Goal: Book appointment/travel/reservation

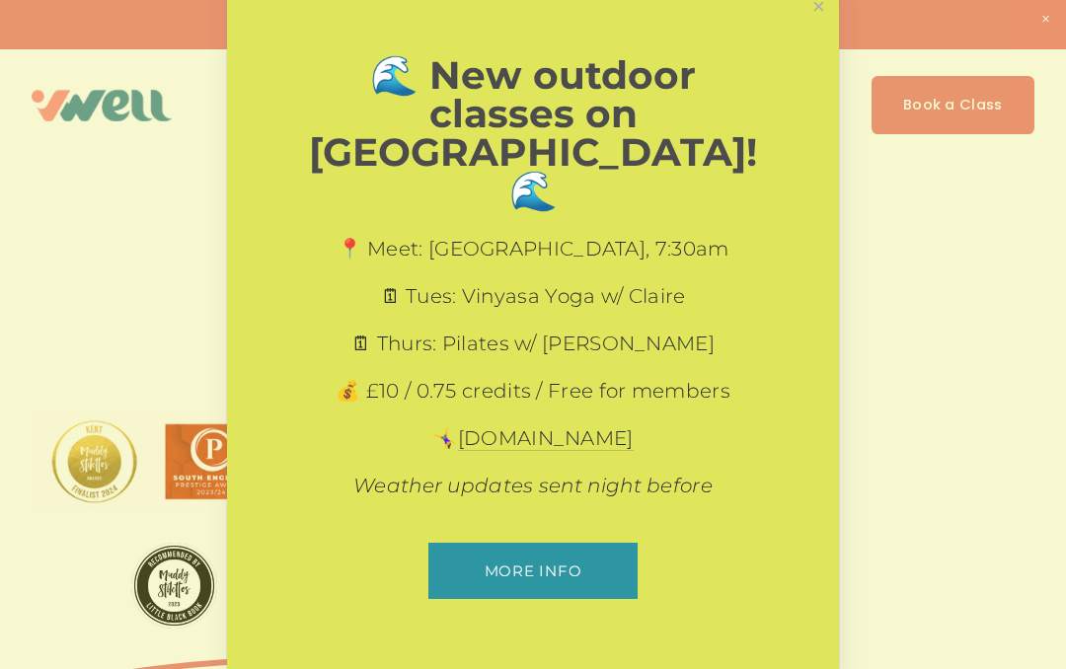
click at [820, 25] on link "Close" at bounding box center [818, 7] width 35 height 35
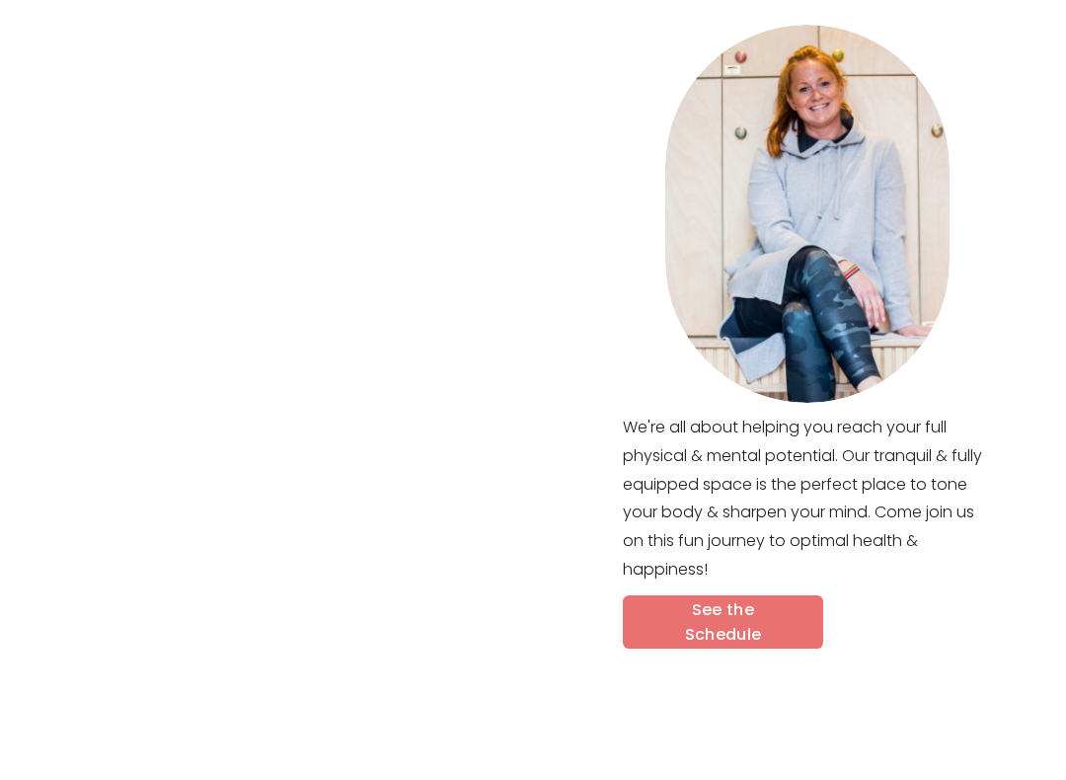
scroll to position [750, 0]
click at [749, 595] on link "See the Schedule" at bounding box center [723, 622] width 200 height 54
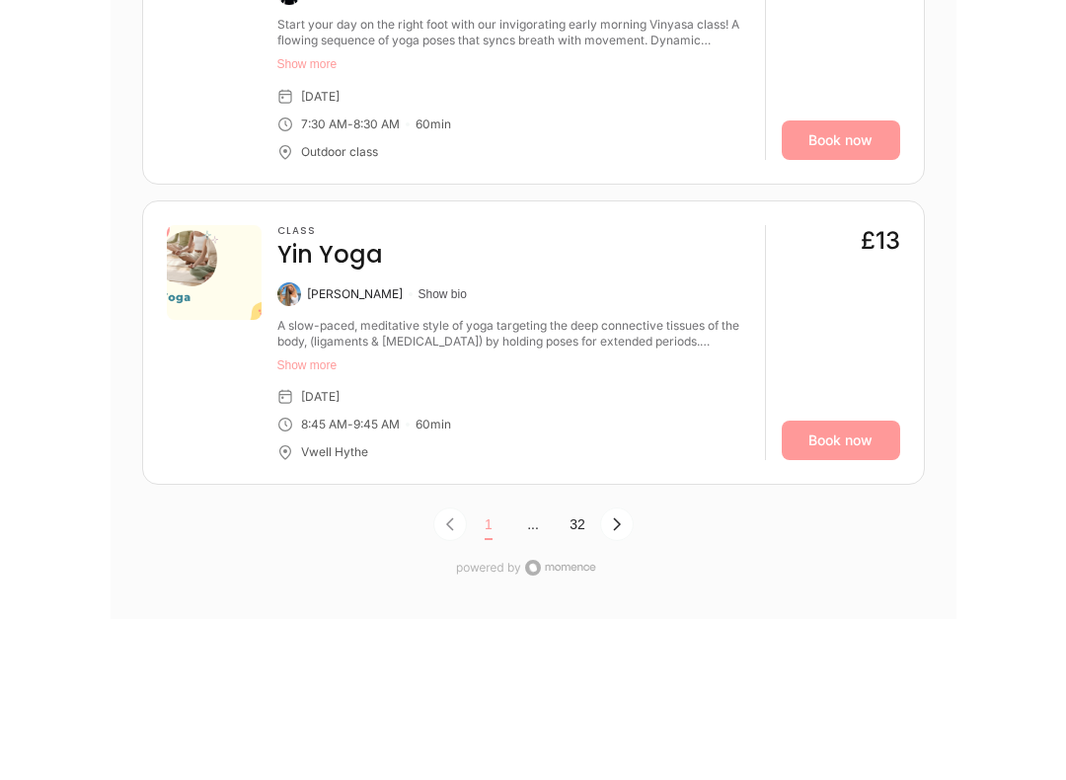
scroll to position [6313, 0]
click at [622, 515] on icon "Next Page, Page 0" at bounding box center [617, 523] width 16 height 16
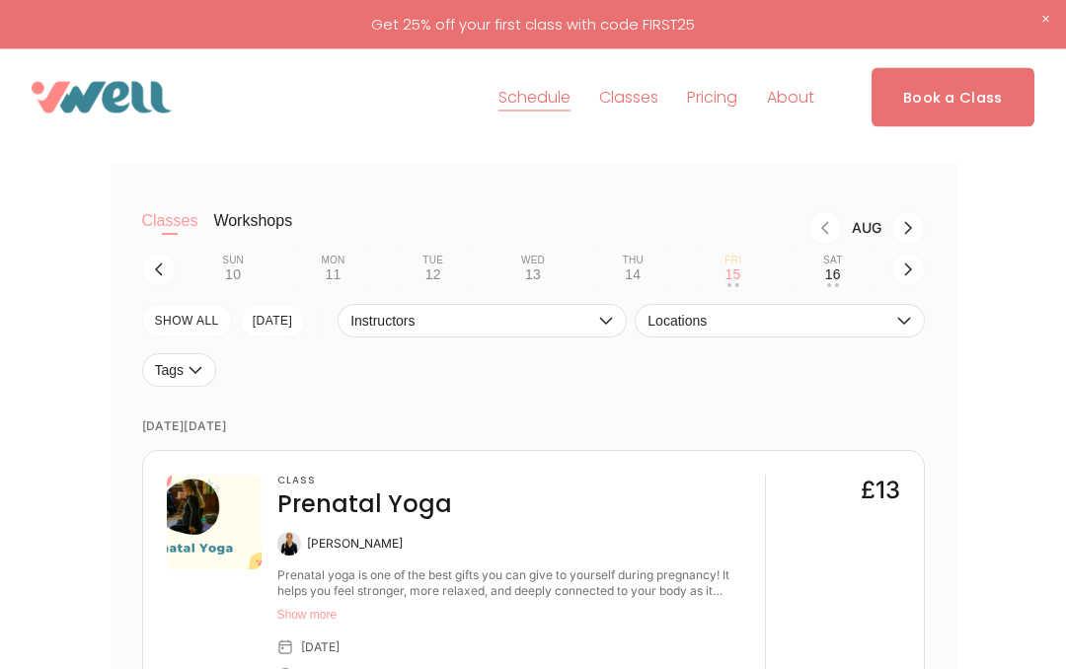
scroll to position [326, 0]
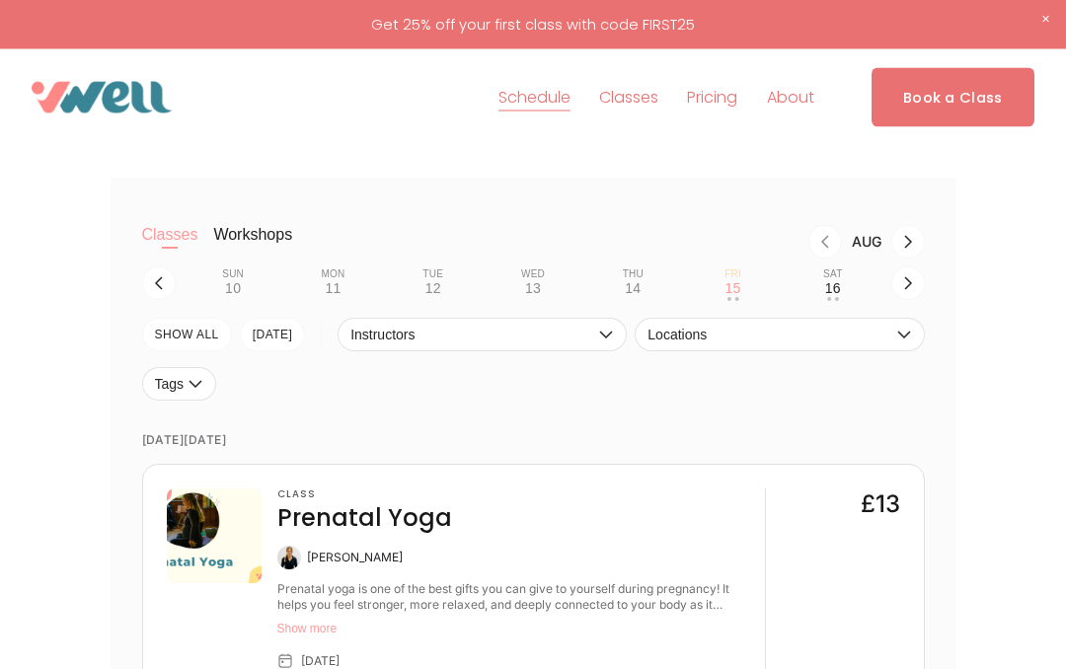
click at [906, 340] on icon "button" at bounding box center [904, 336] width 16 height 16
click at [906, 289] on icon "button" at bounding box center [908, 283] width 16 height 16
click at [184, 276] on nav "Sun 17 • • Mon 18 • • Tue 19 • • Wed 20 • • Thu 21 • • Fri 22 • • Sat 23 • •" at bounding box center [534, 283] width 716 height 38
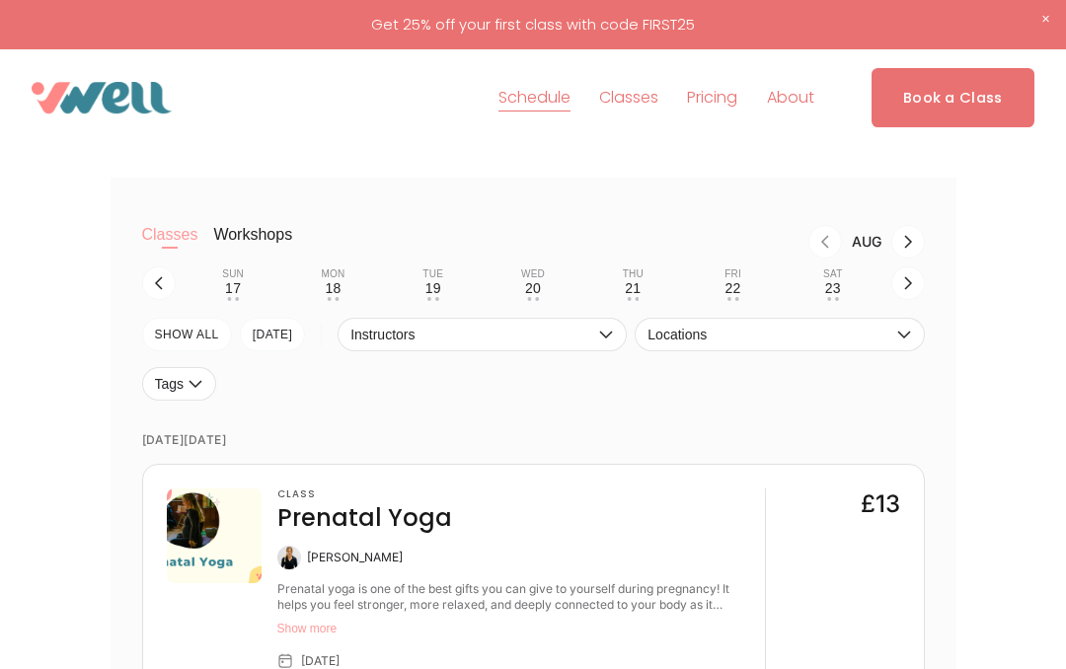
click at [833, 285] on div "23" at bounding box center [833, 288] width 16 height 16
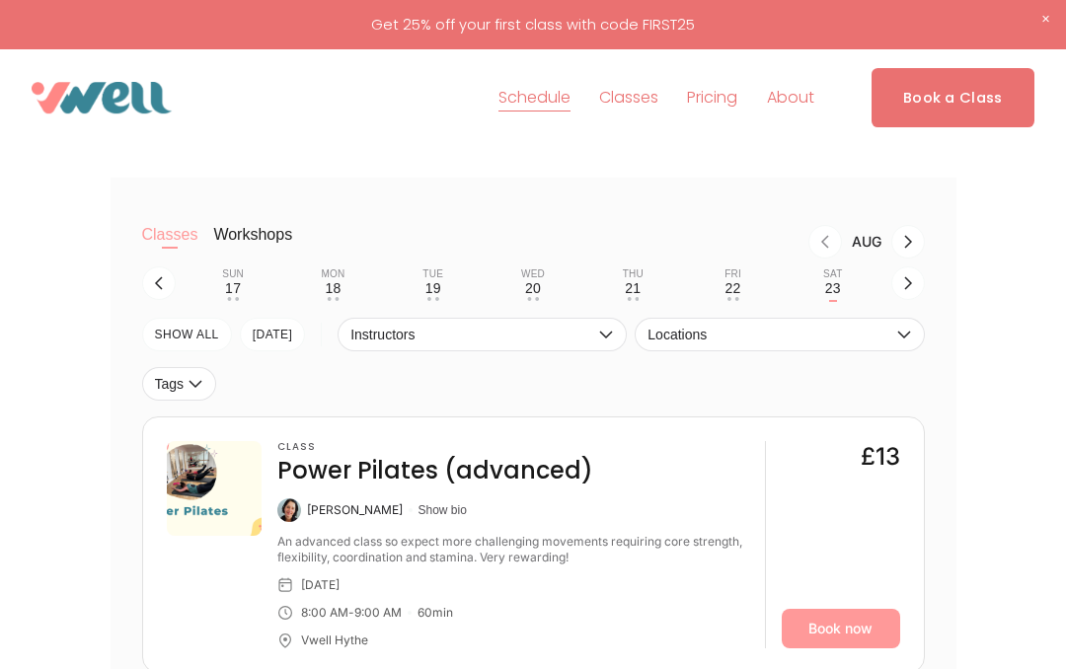
click at [172, 276] on button "button" at bounding box center [159, 283] width 34 height 34
click at [162, 279] on icon "button" at bounding box center [159, 283] width 16 height 16
click at [911, 281] on icon "button" at bounding box center [908, 283] width 16 height 16
click at [835, 282] on div "16" at bounding box center [833, 288] width 16 height 16
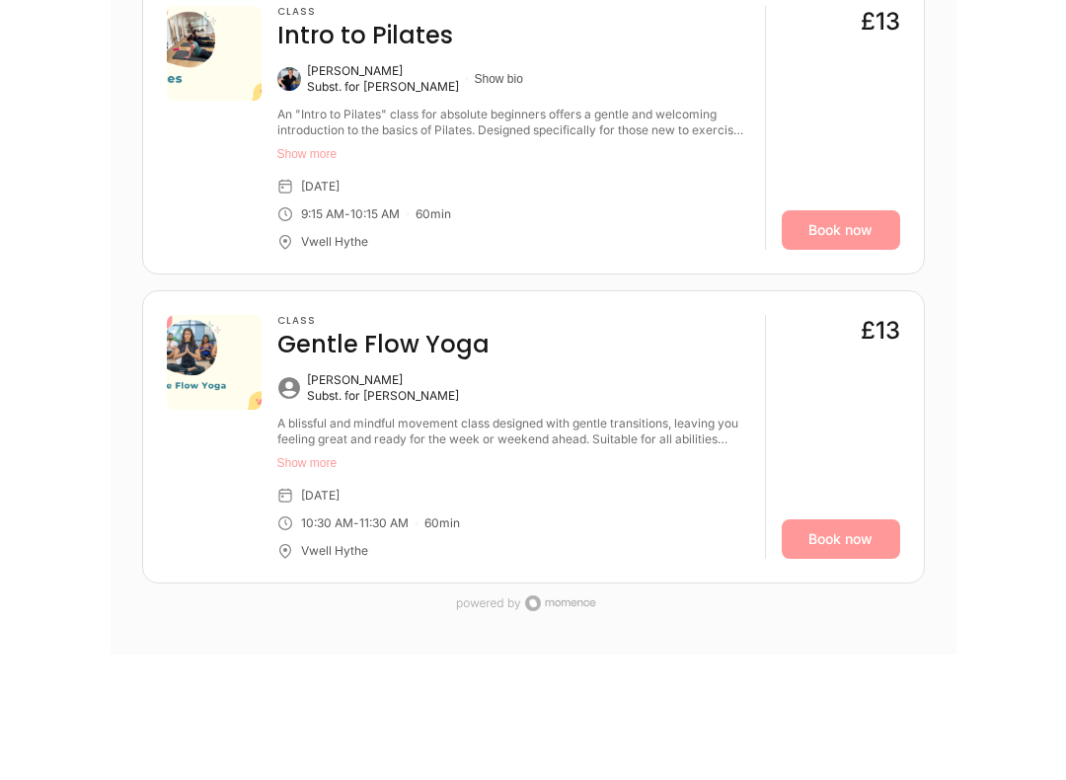
scroll to position [1063, 0]
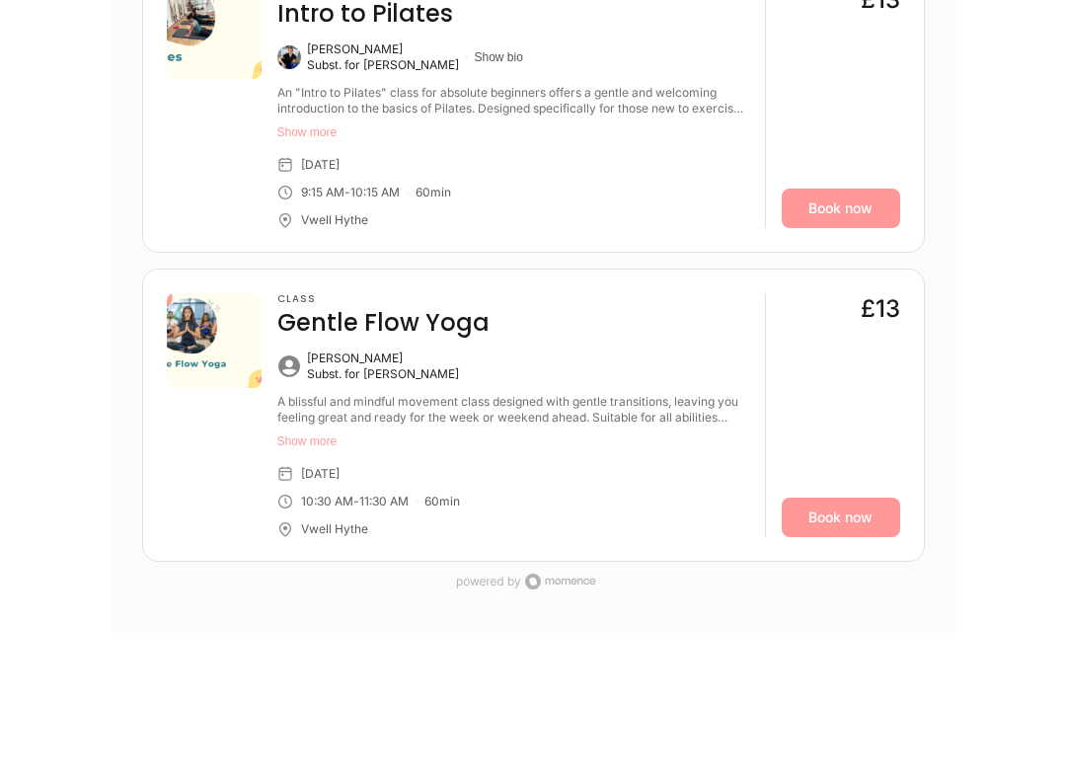
click at [321, 434] on button "Show more" at bounding box center [513, 442] width 472 height 16
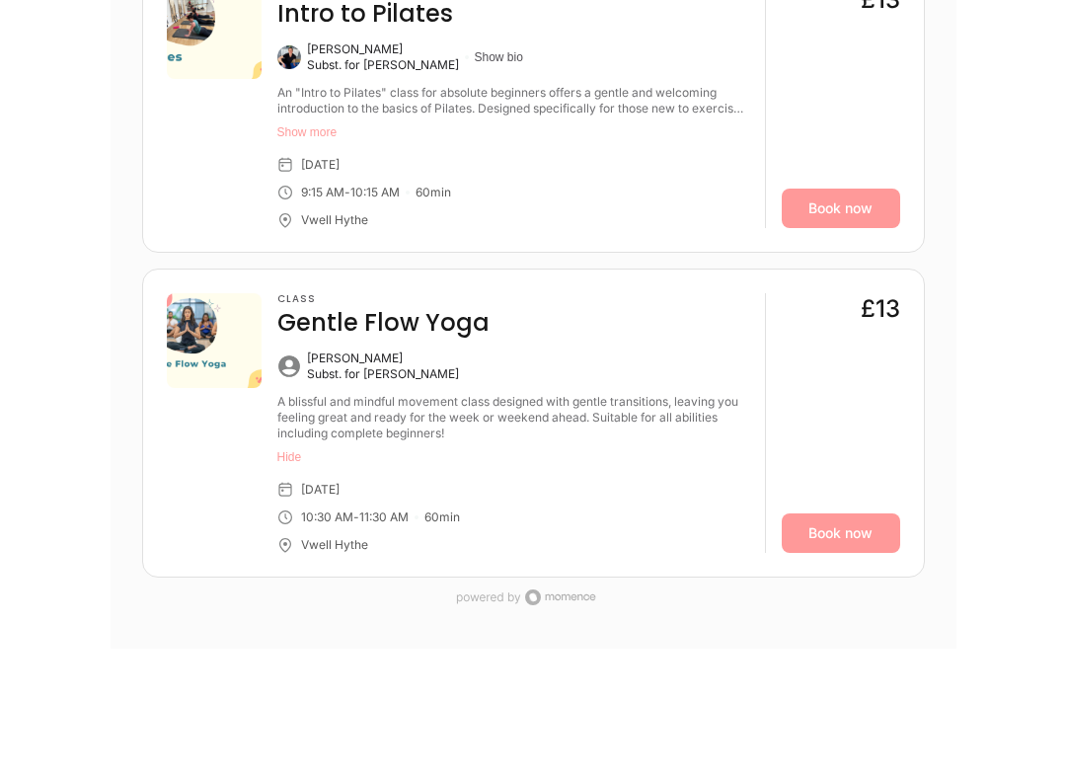
click at [834, 534] on link "Book now" at bounding box center [841, 532] width 118 height 39
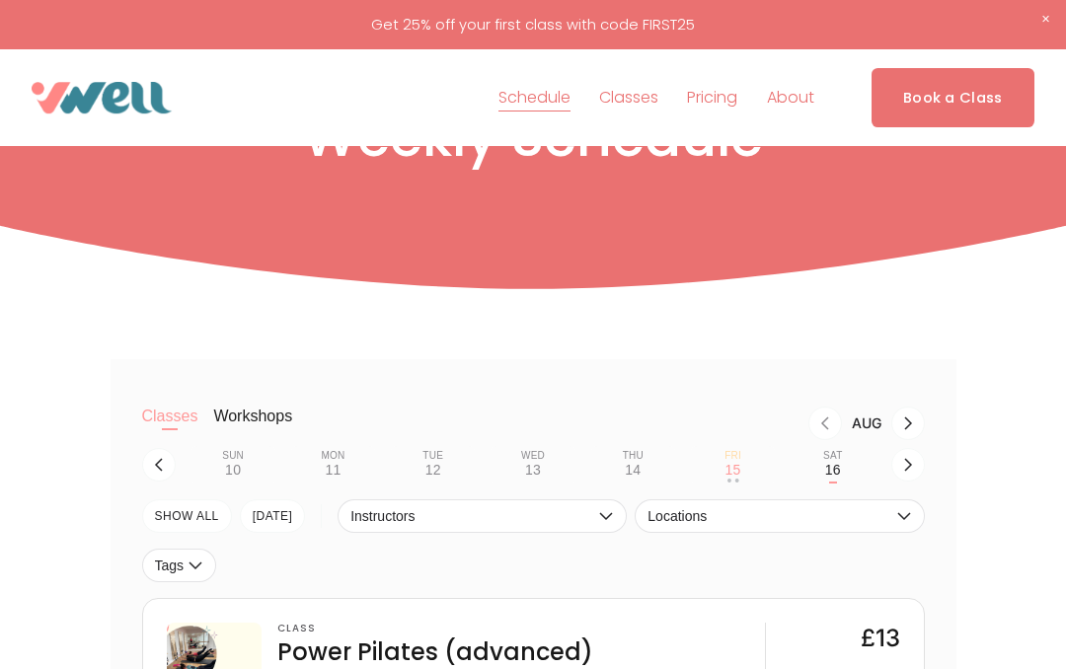
scroll to position [0, 0]
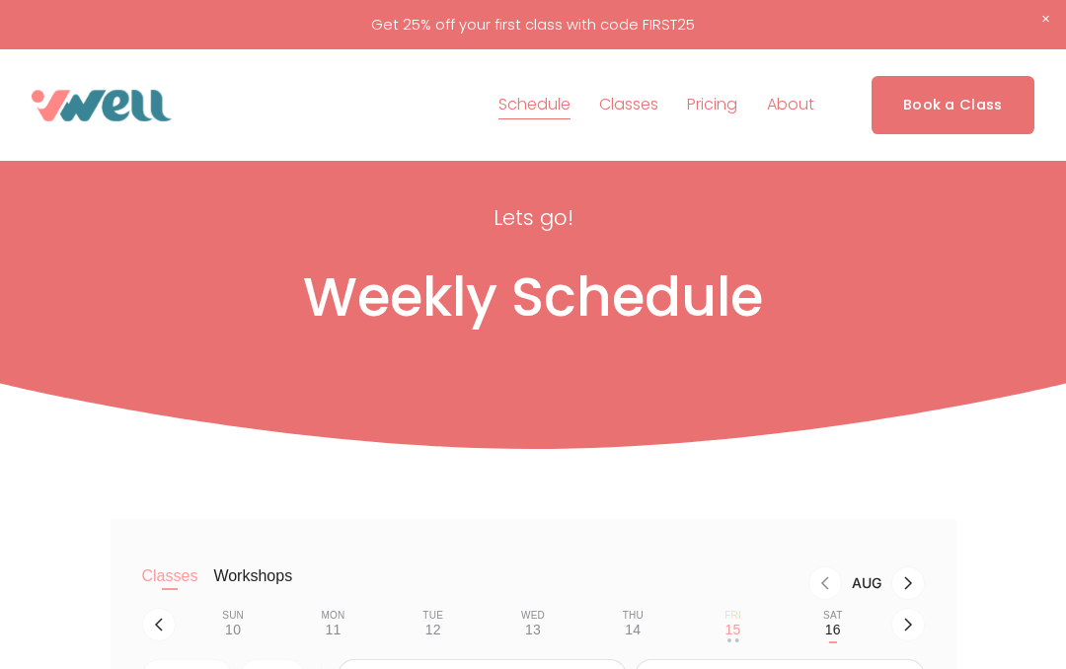
click at [732, 101] on link "Pricing" at bounding box center [712, 106] width 50 height 32
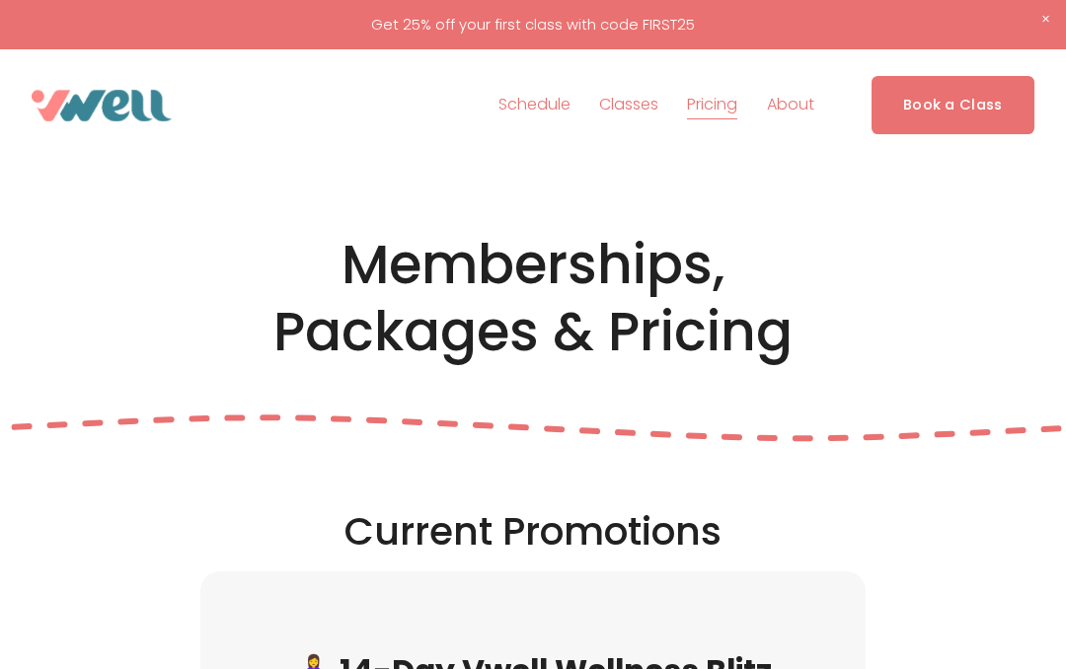
click at [0, 0] on span "The Studio" at bounding box center [0, 0] width 0 height 0
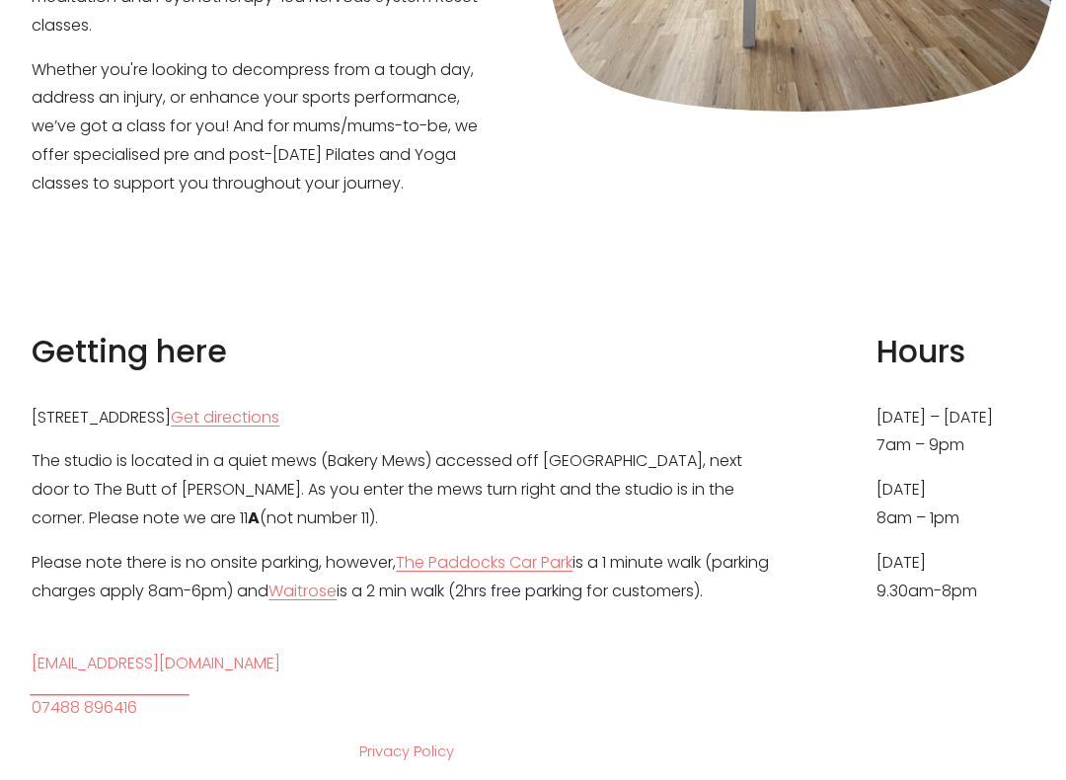
scroll to position [750, 0]
click at [279, 403] on link "Get directions" at bounding box center [225, 417] width 109 height 29
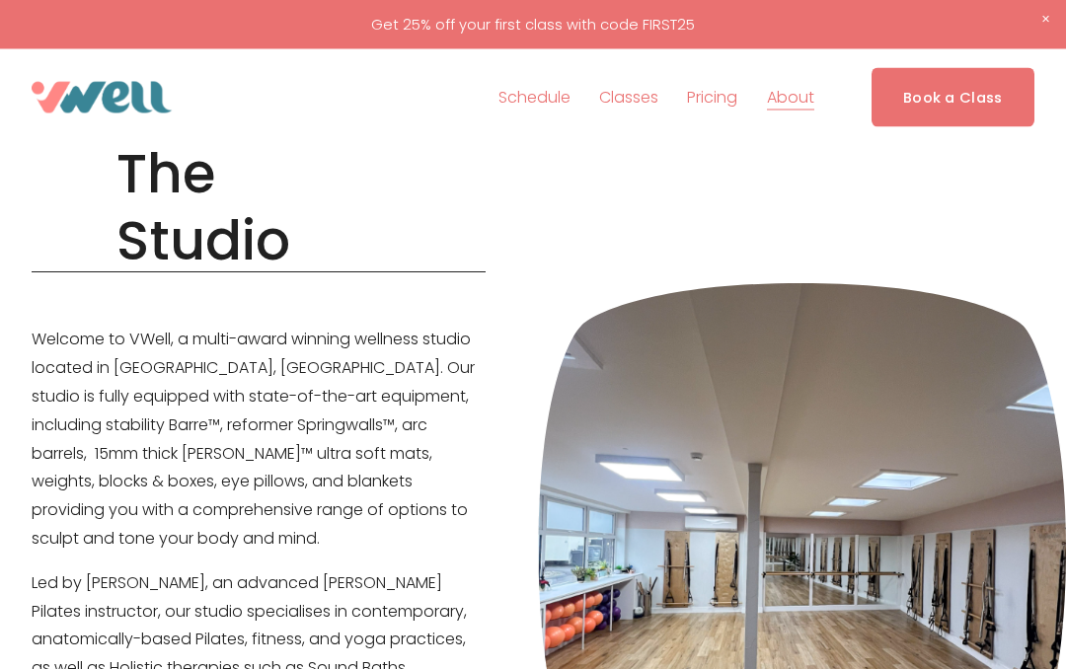
scroll to position [49, 0]
click at [0, 0] on span "Yoga" at bounding box center [0, 0] width 0 height 0
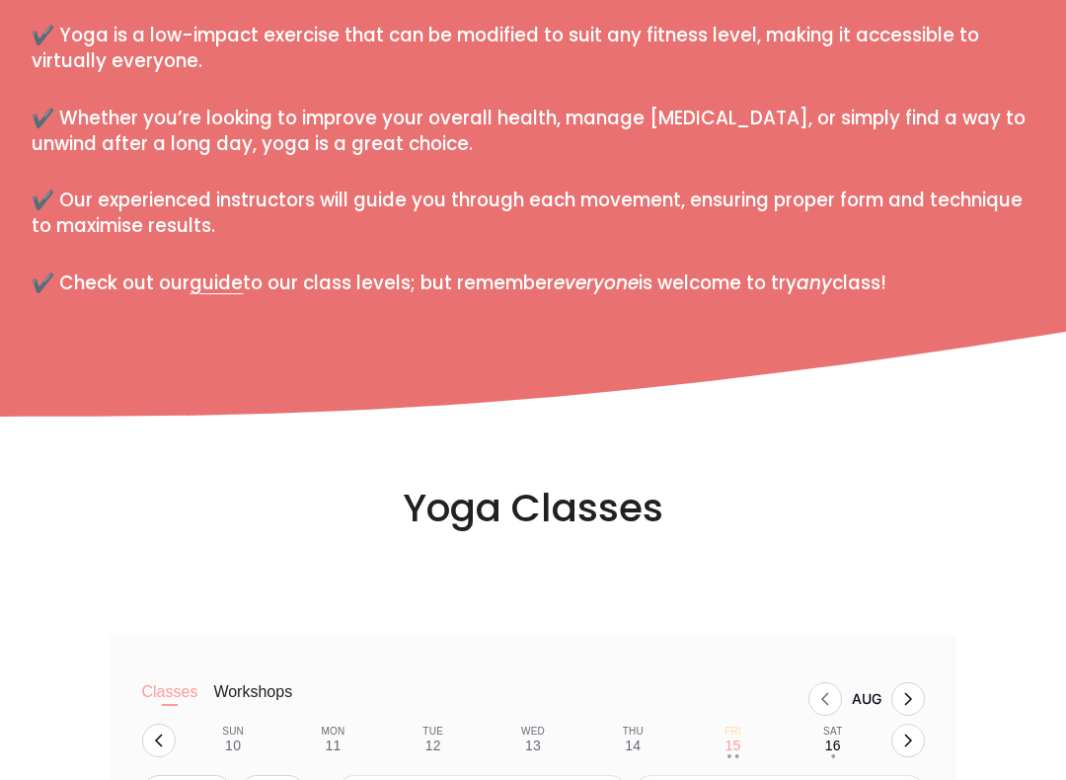
scroll to position [1099, 0]
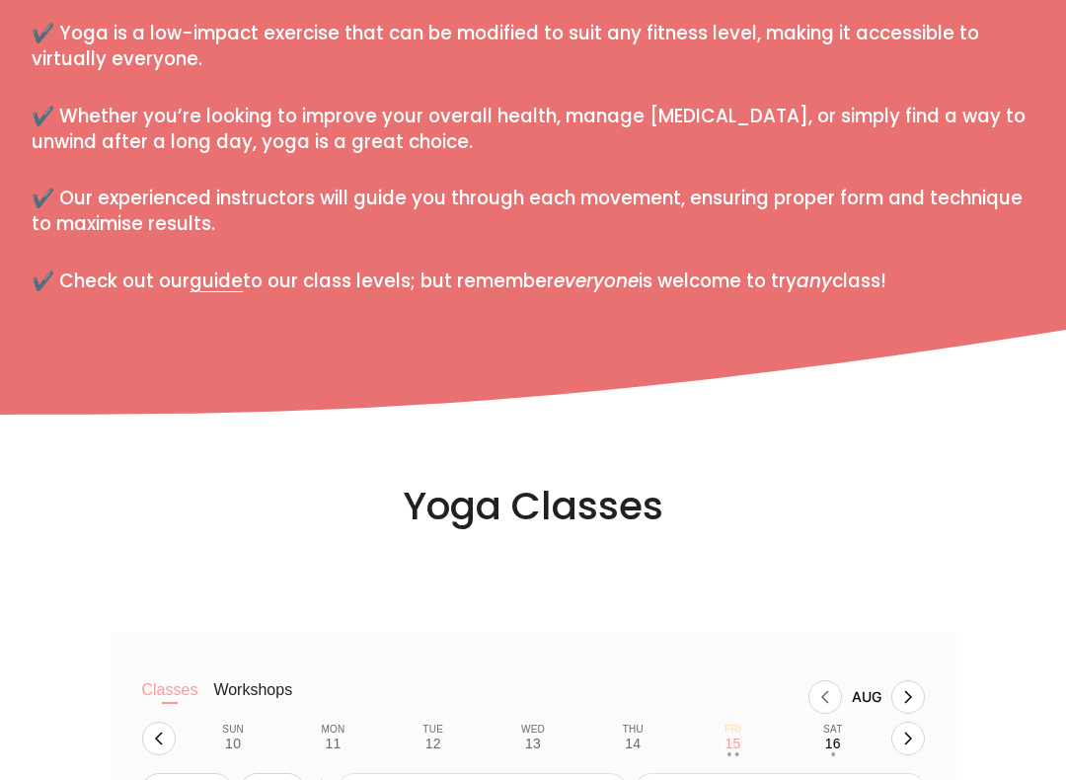
click at [230, 275] on link "guide" at bounding box center [215, 280] width 53 height 27
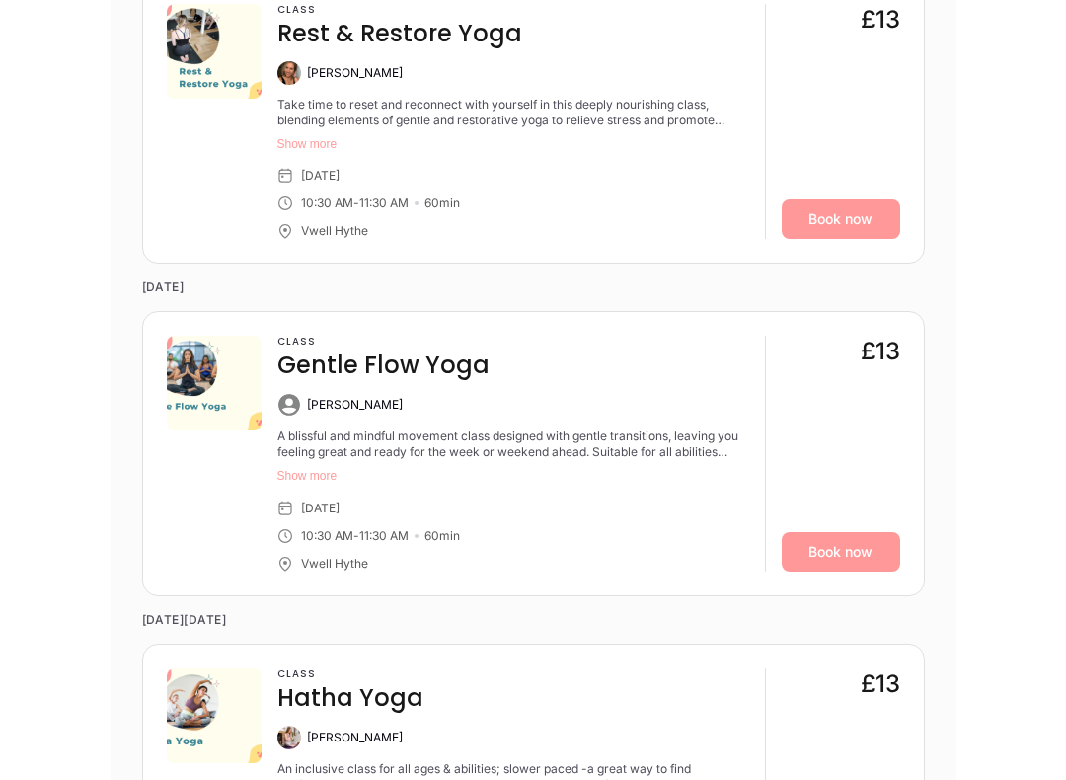
scroll to position [2307, 0]
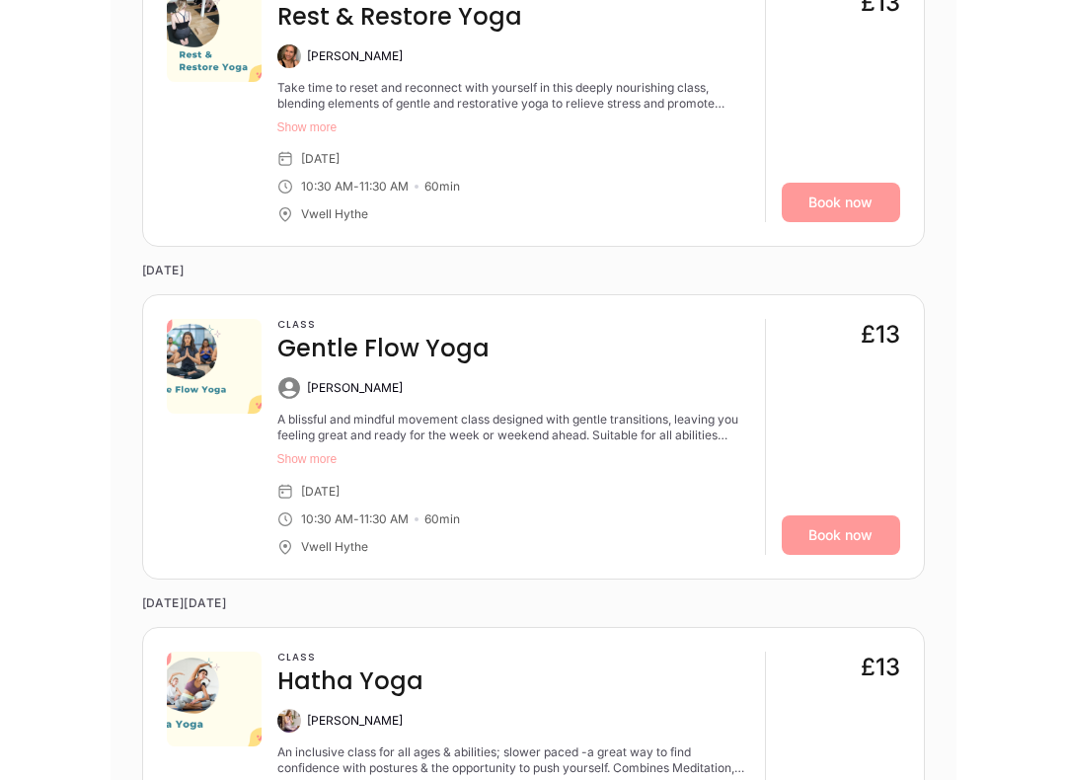
click at [849, 517] on link "Book now" at bounding box center [841, 534] width 118 height 39
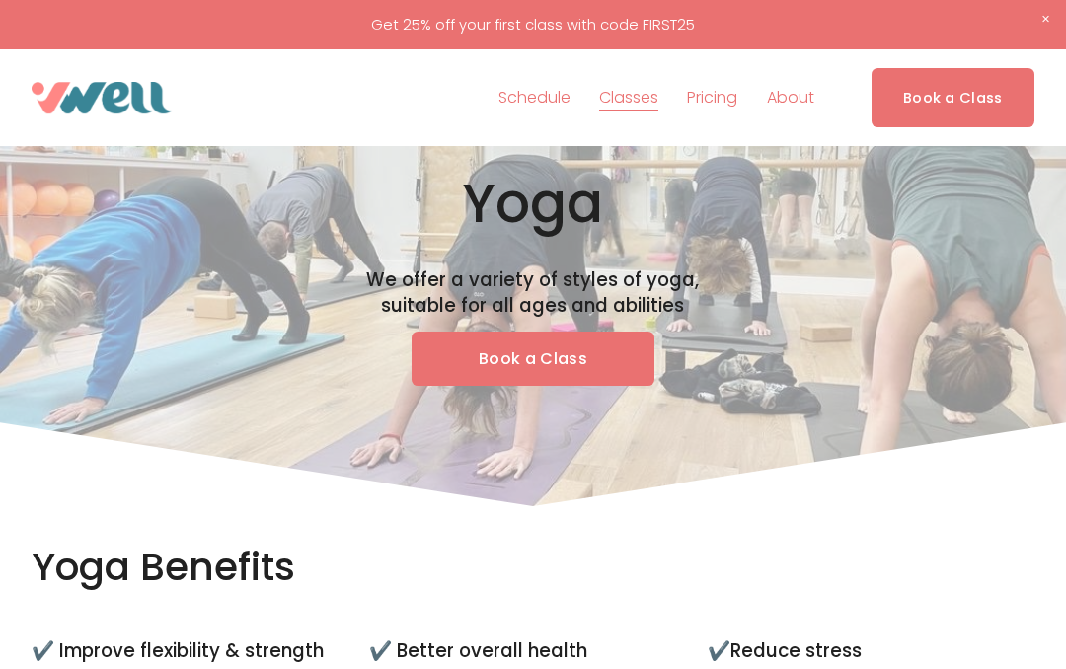
scroll to position [13, 0]
click at [982, 97] on link "Book a Class" at bounding box center [952, 97] width 163 height 58
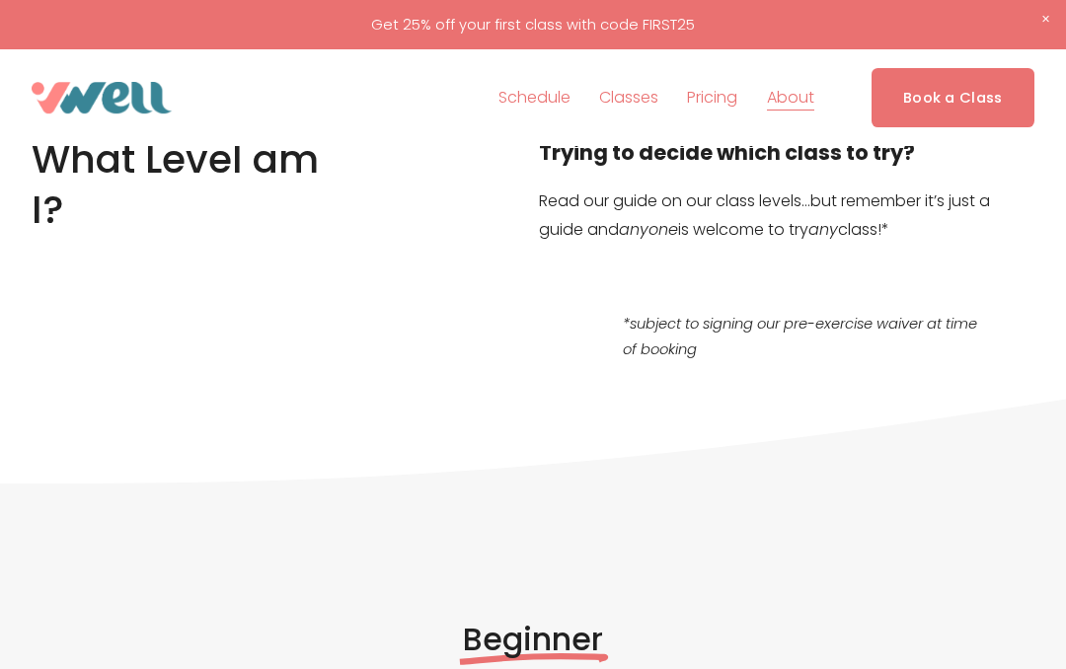
scroll to position [79, 0]
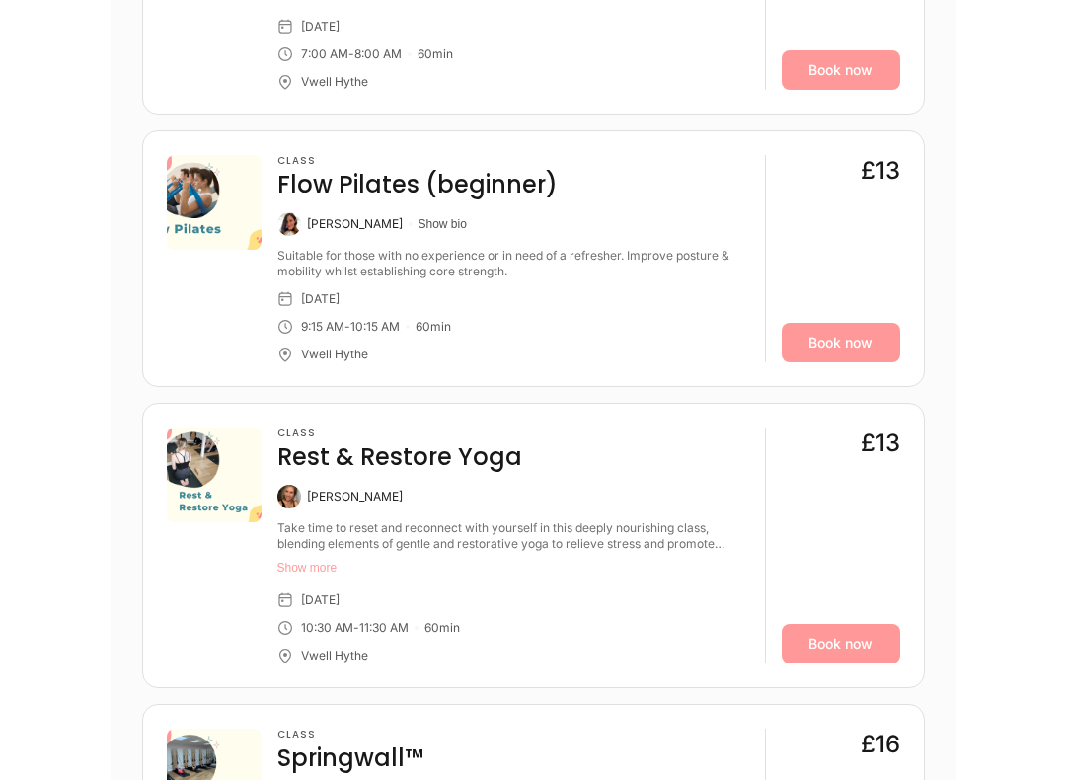
scroll to position [975, 0]
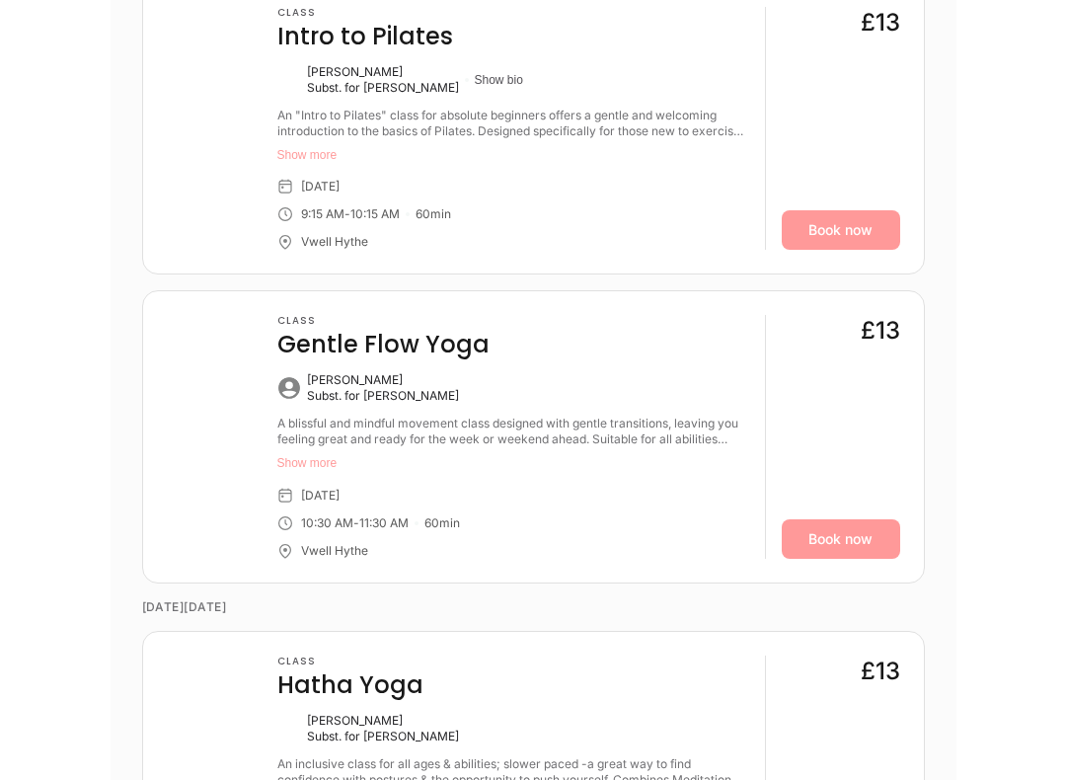
scroll to position [2576, 0]
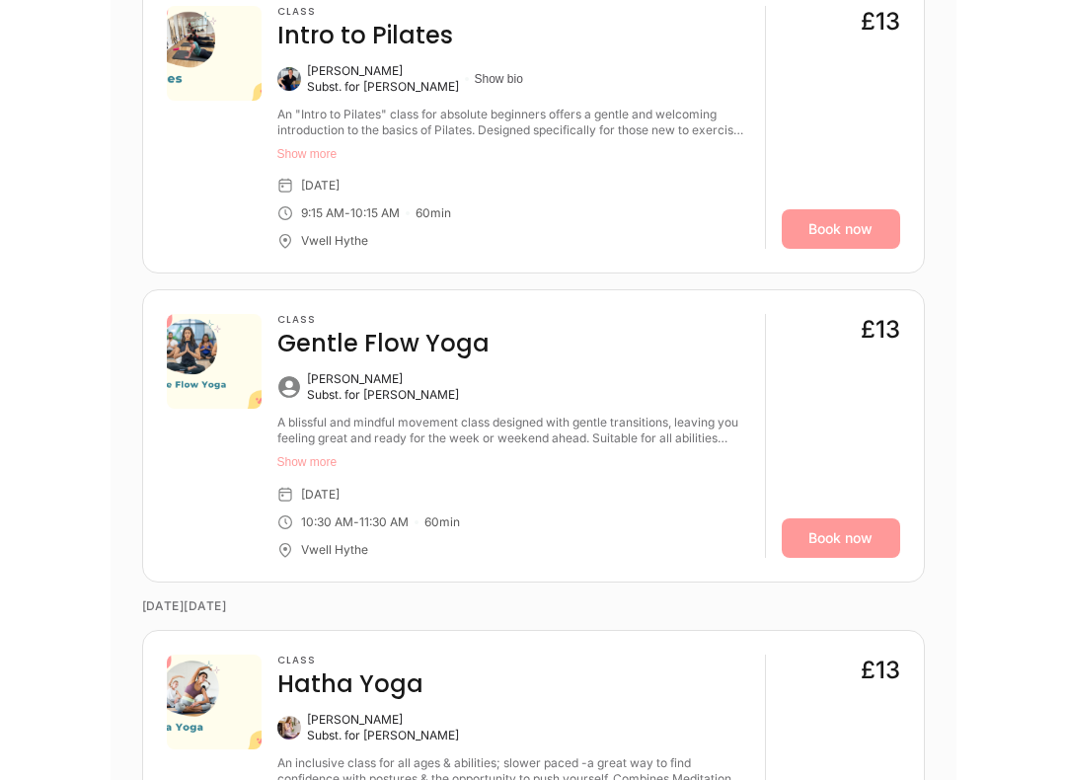
click at [842, 538] on link "Book now" at bounding box center [841, 538] width 118 height 39
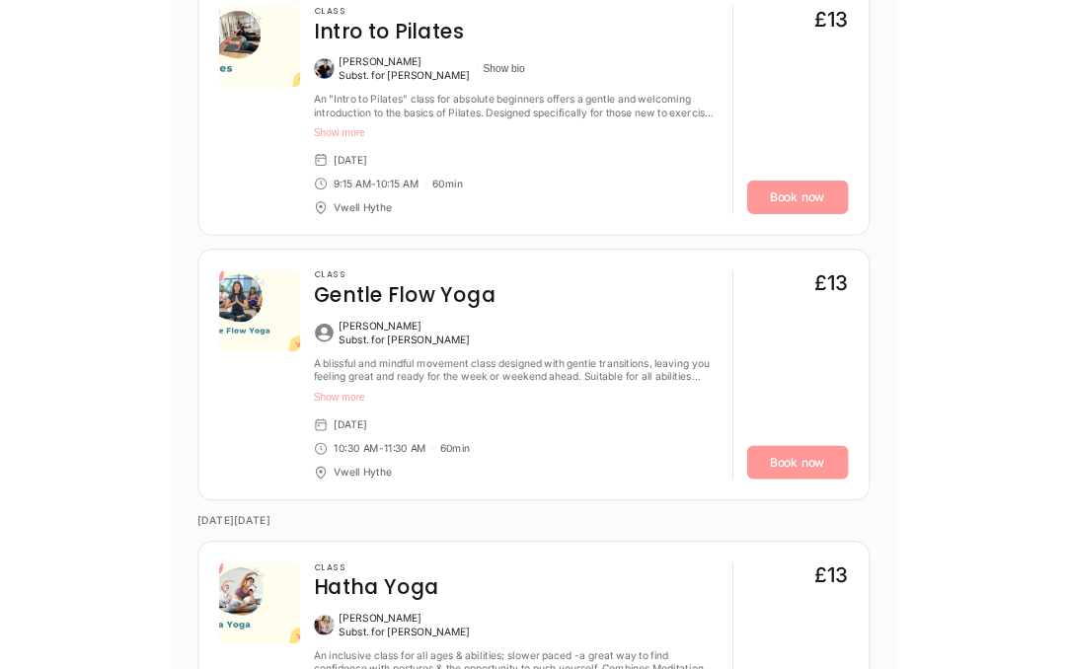
scroll to position [2632, 0]
